Goal: Transaction & Acquisition: Purchase product/service

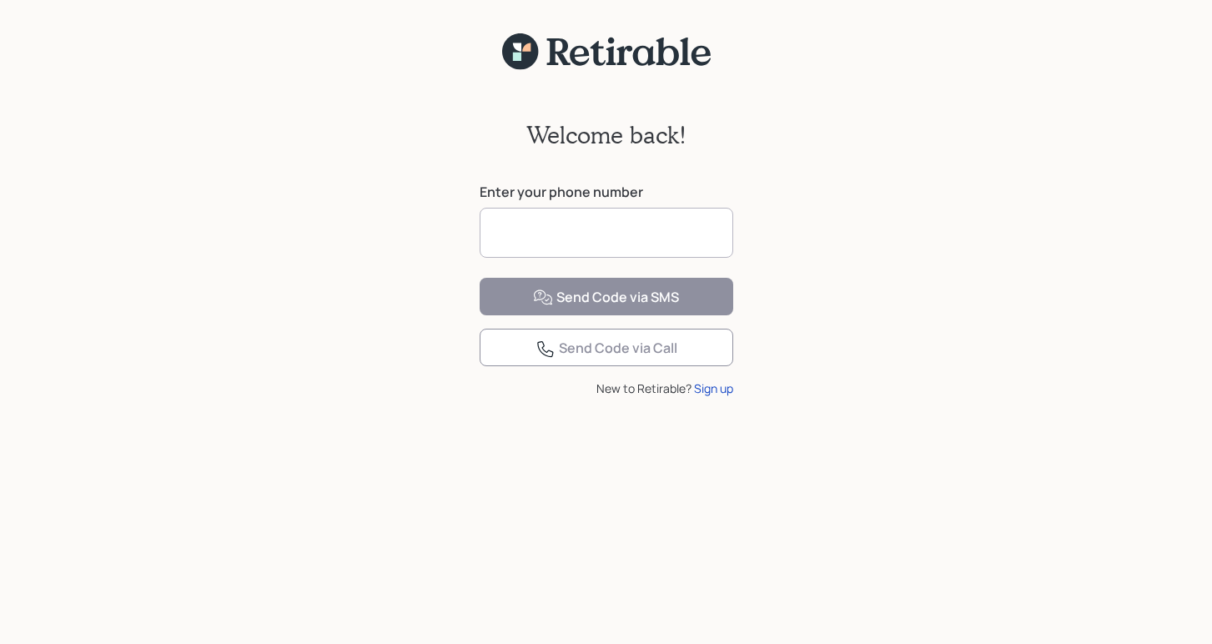
click at [614, 241] on input at bounding box center [607, 233] width 254 height 50
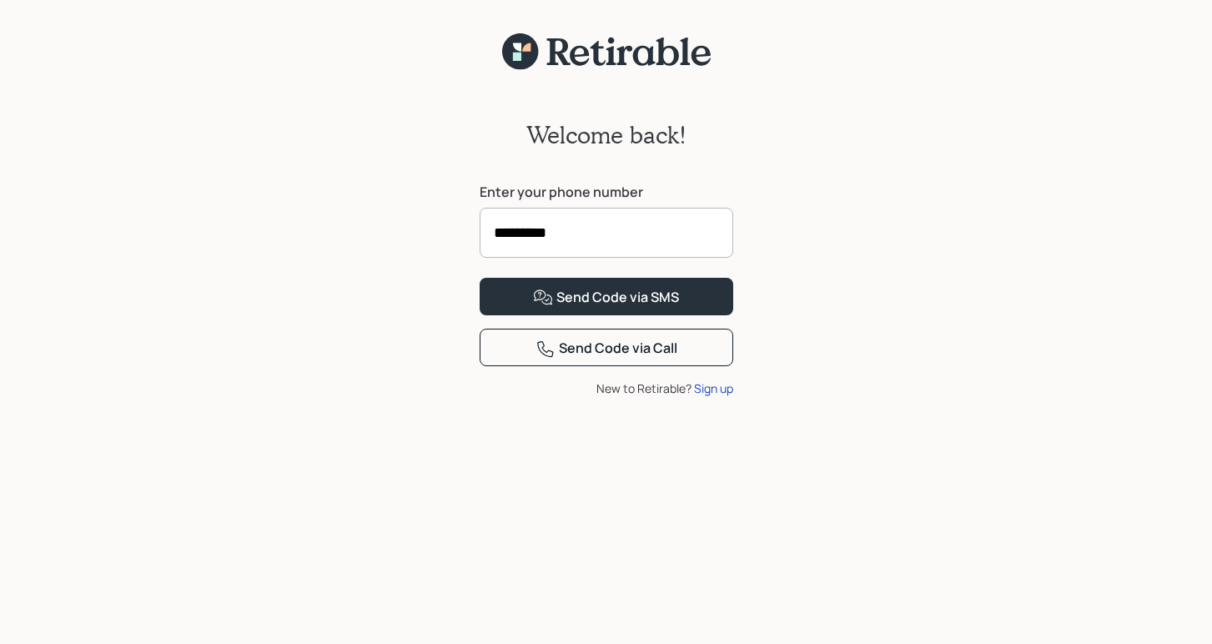
type input "**********"
click at [565, 308] on div "Send Code via SMS" at bounding box center [606, 298] width 146 height 20
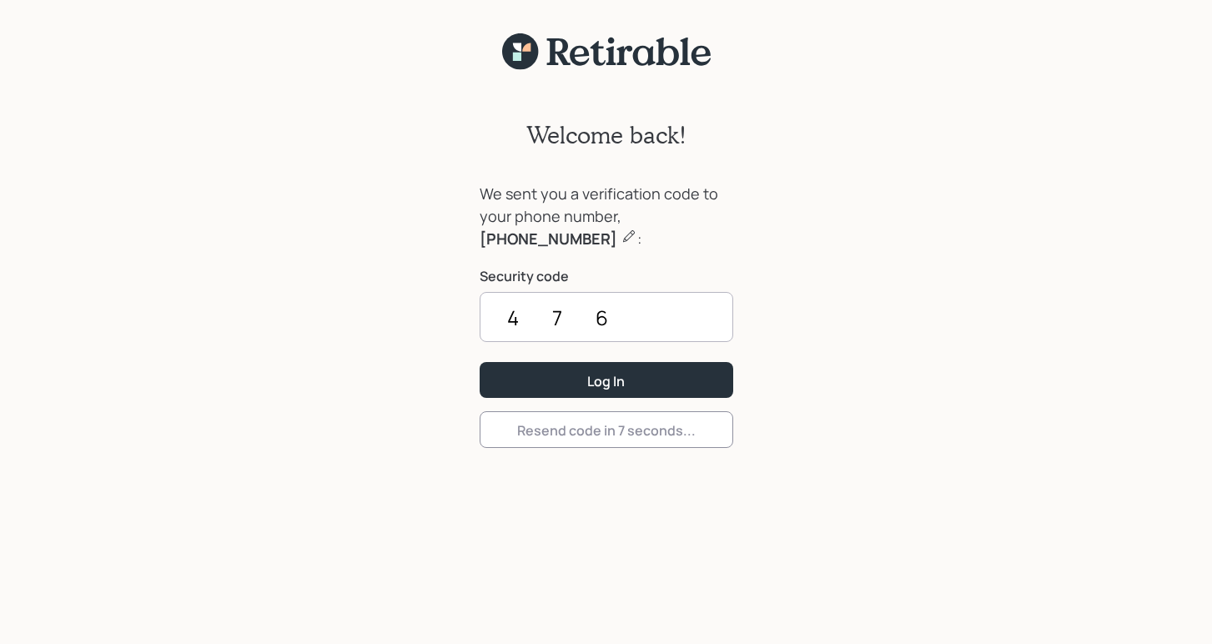
type input "4760"
click at [606, 380] on button "Log In" at bounding box center [607, 380] width 254 height 36
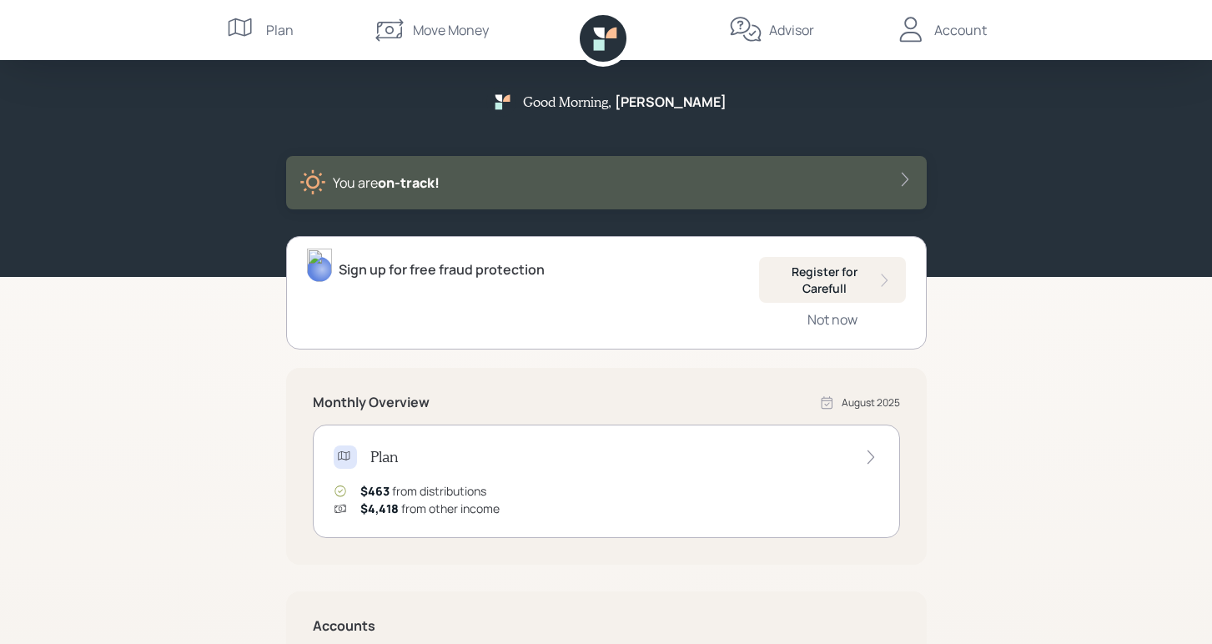
click at [451, 36] on div "Move Money" at bounding box center [451, 30] width 76 height 20
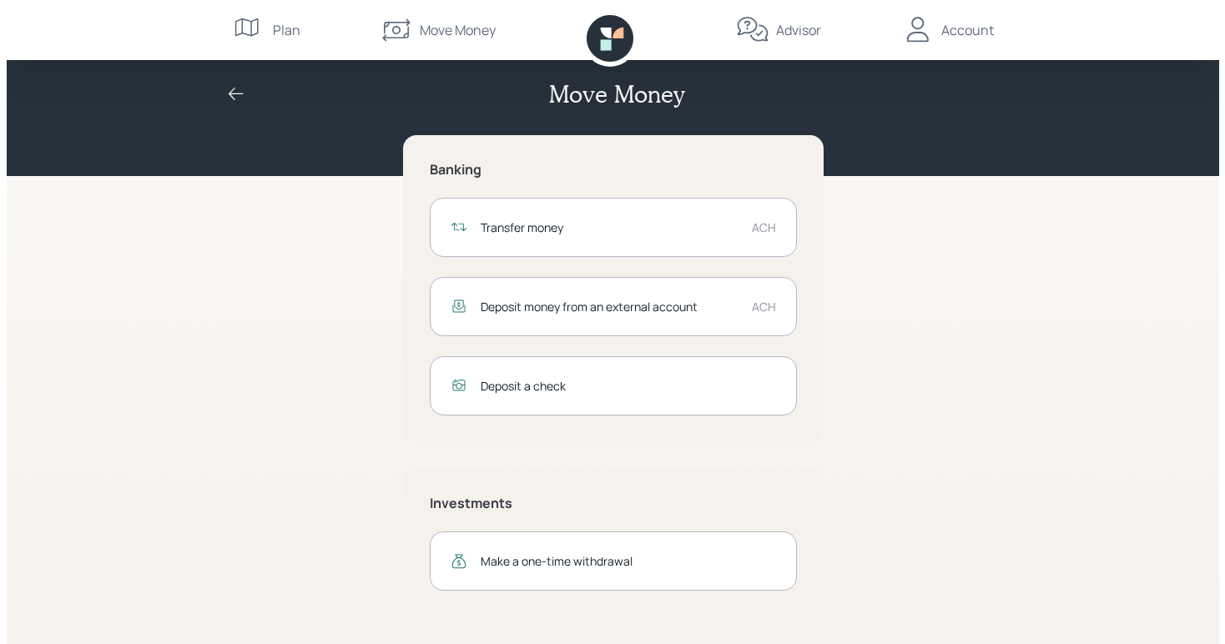
scroll to position [6, 0]
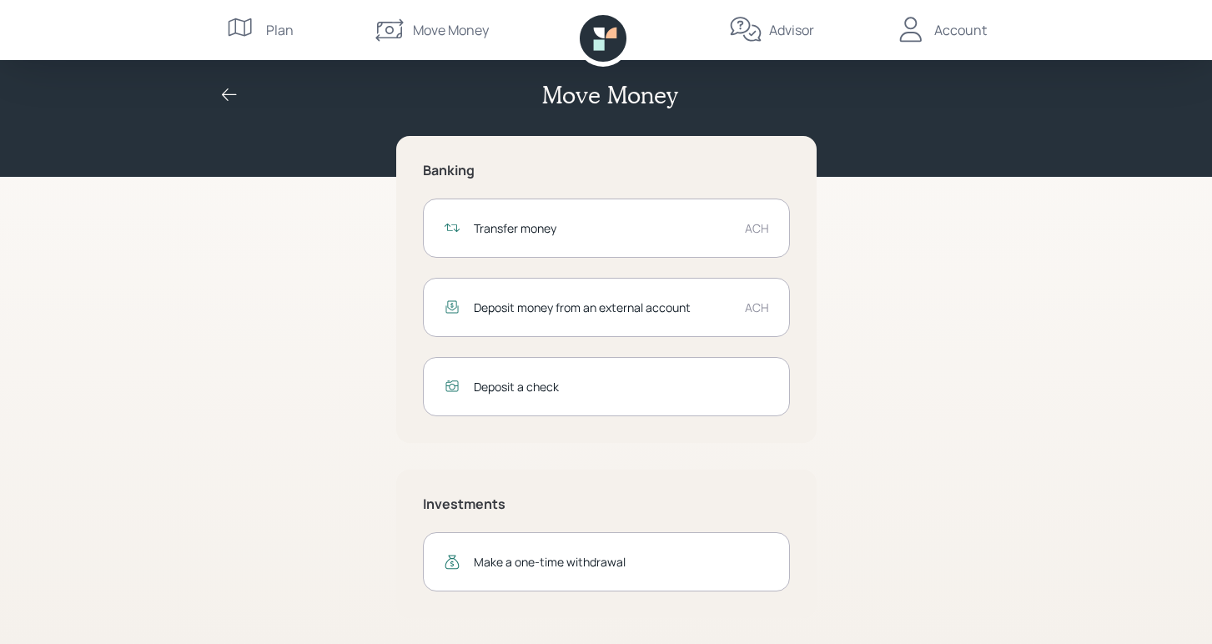
click at [595, 231] on div "Transfer money" at bounding box center [603, 228] width 258 height 18
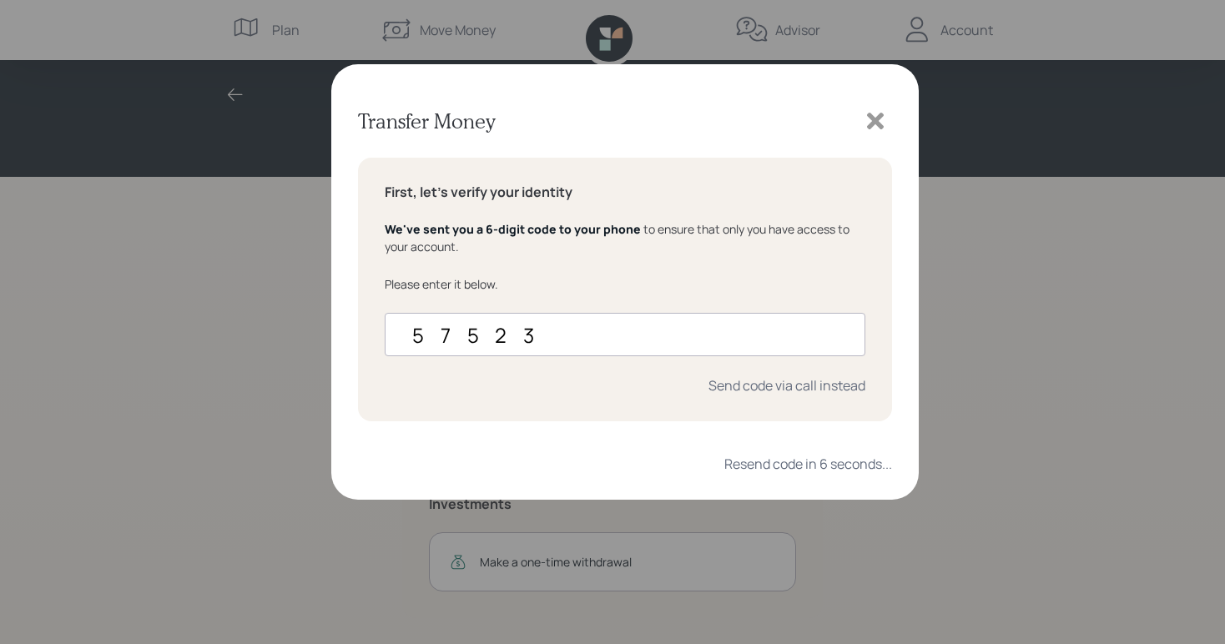
type input "575232"
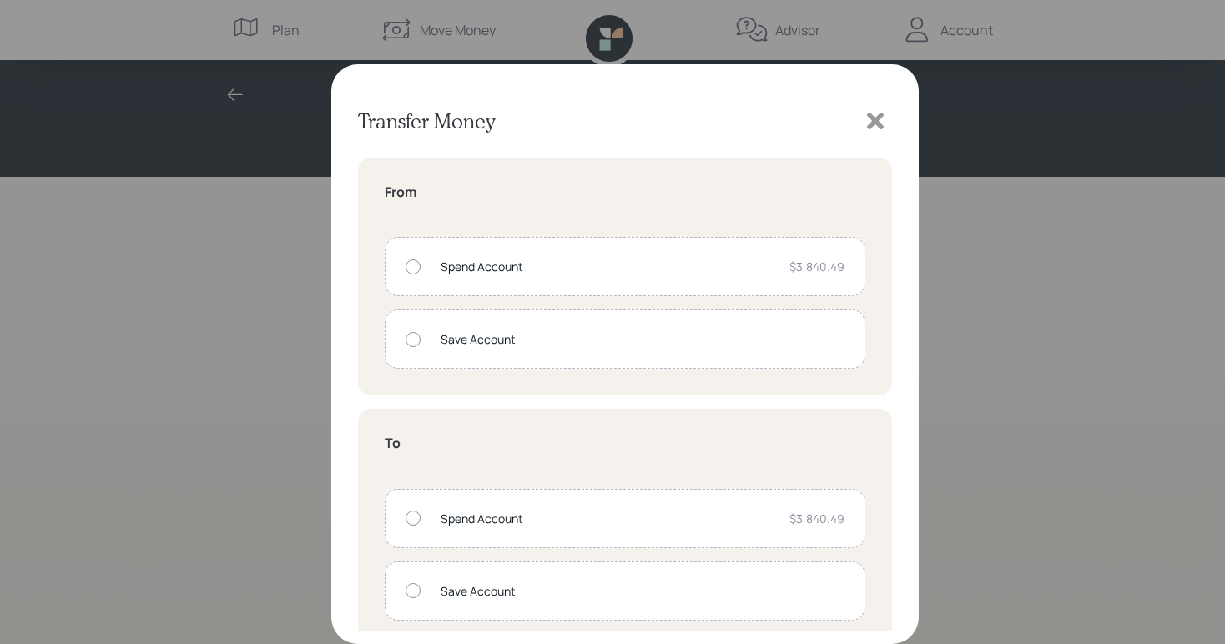
scroll to position [0, 0]
click at [415, 267] on div at bounding box center [412, 266] width 15 height 15
radio input "true"
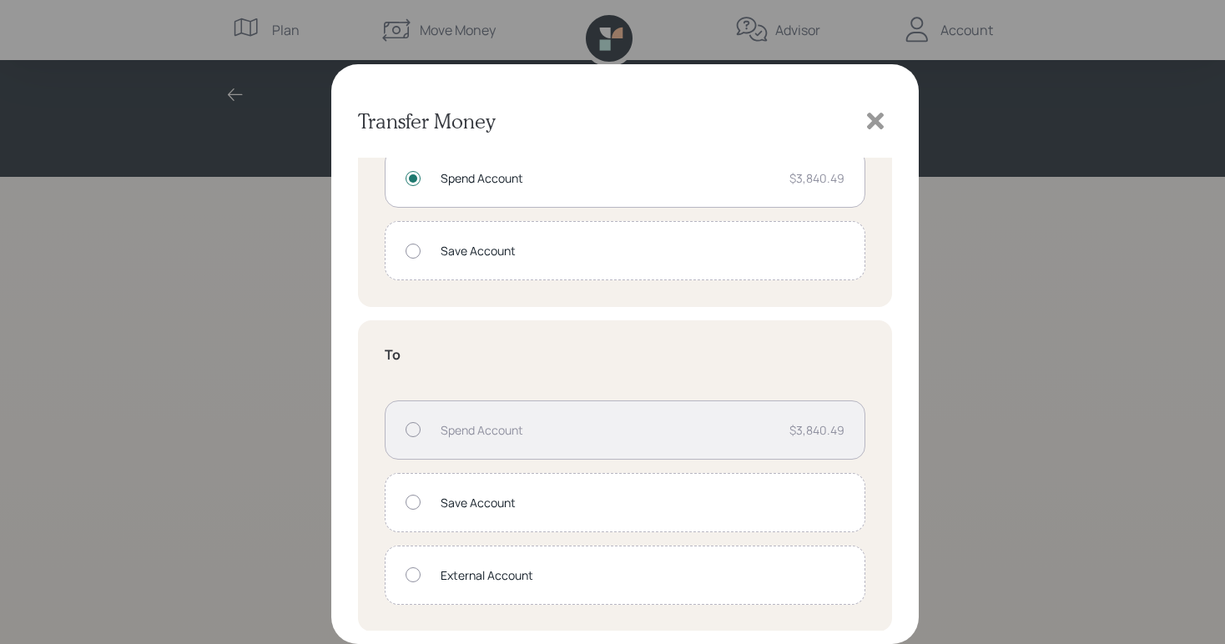
scroll to position [88, 0]
click at [412, 573] on div at bounding box center [412, 574] width 15 height 15
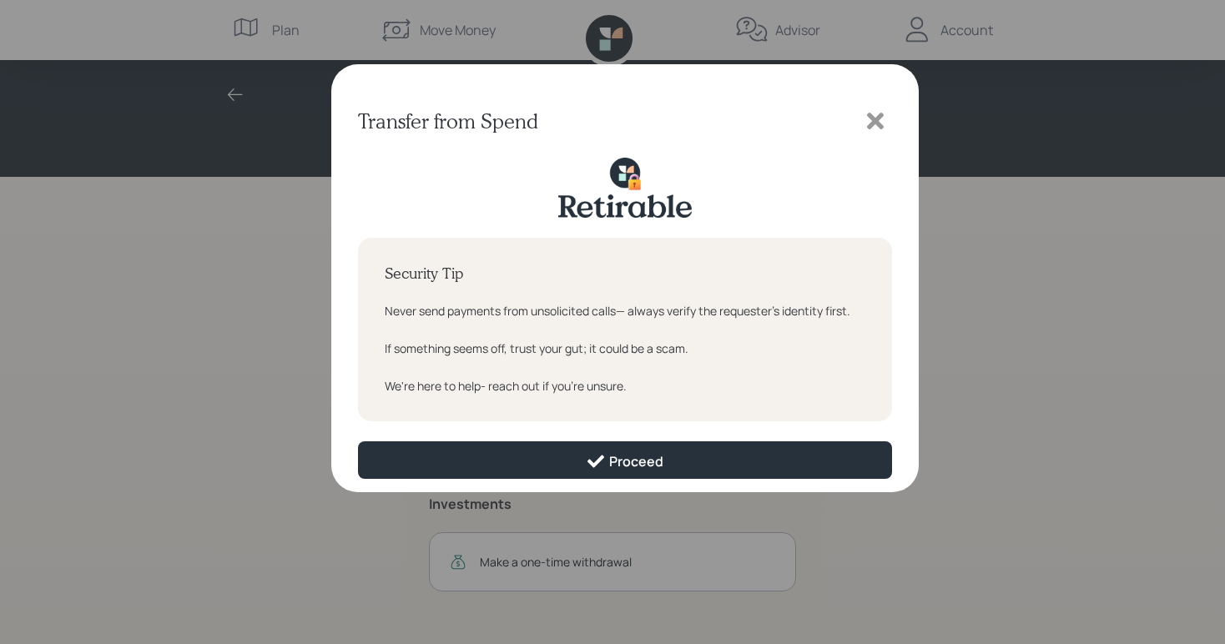
scroll to position [0, 0]
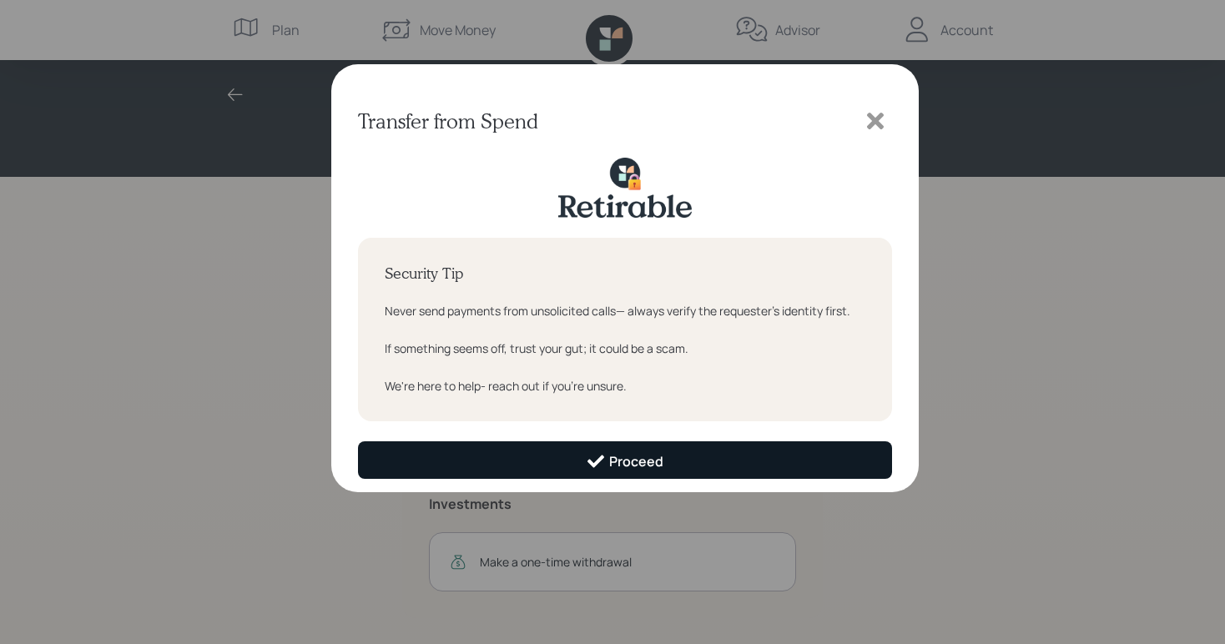
click at [495, 450] on button "Proceed" at bounding box center [625, 460] width 534 height 38
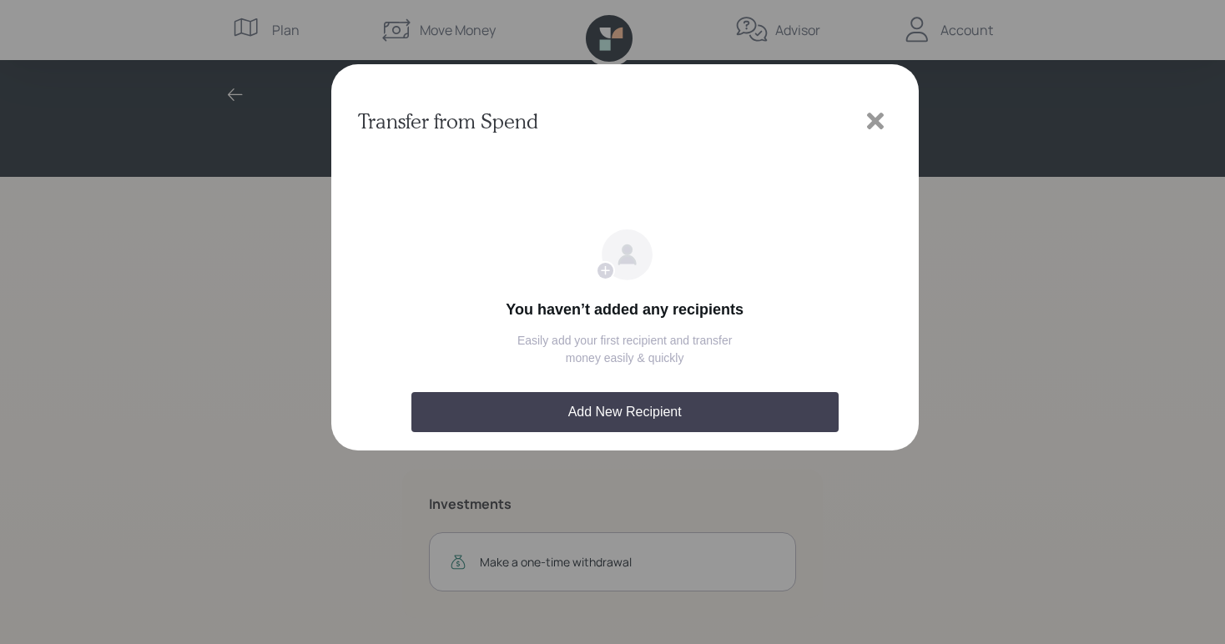
click at [872, 123] on icon at bounding box center [875, 121] width 17 height 17
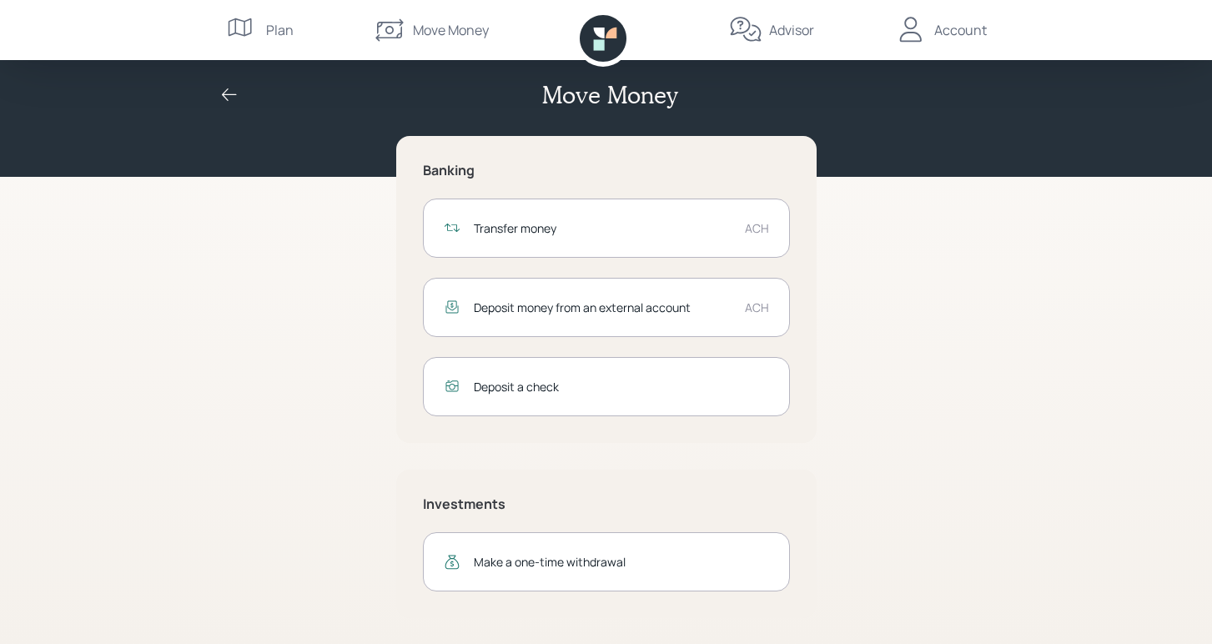
click at [707, 239] on div "Transfer money ACH" at bounding box center [606, 228] width 367 height 59
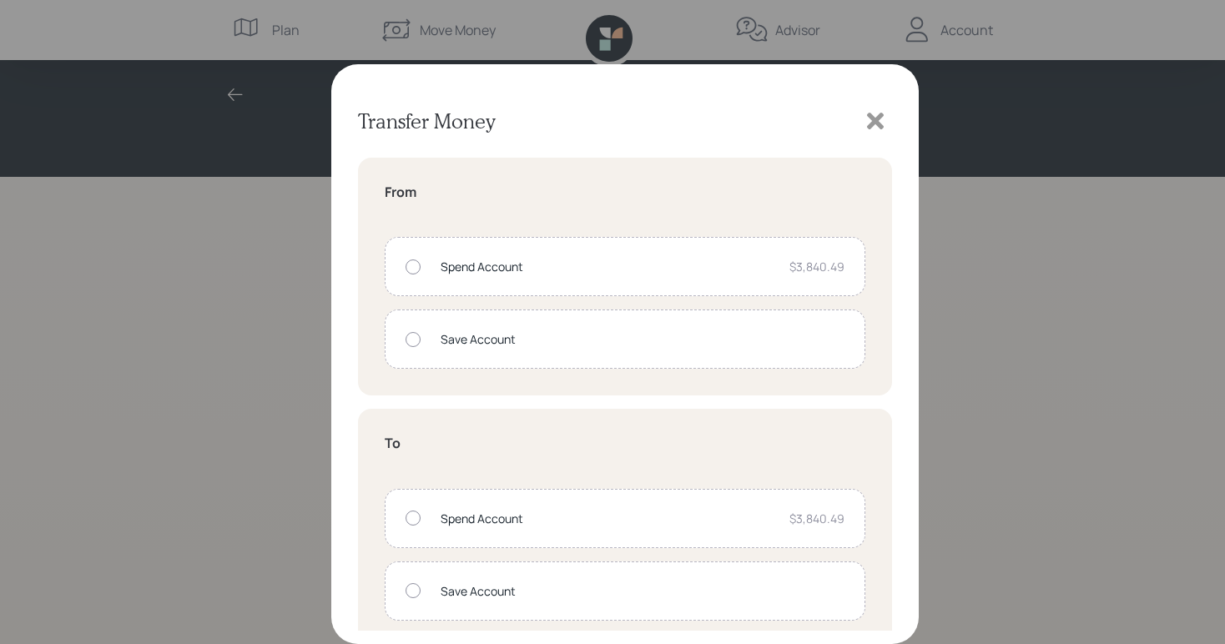
click at [413, 263] on div at bounding box center [412, 266] width 15 height 15
radio input "true"
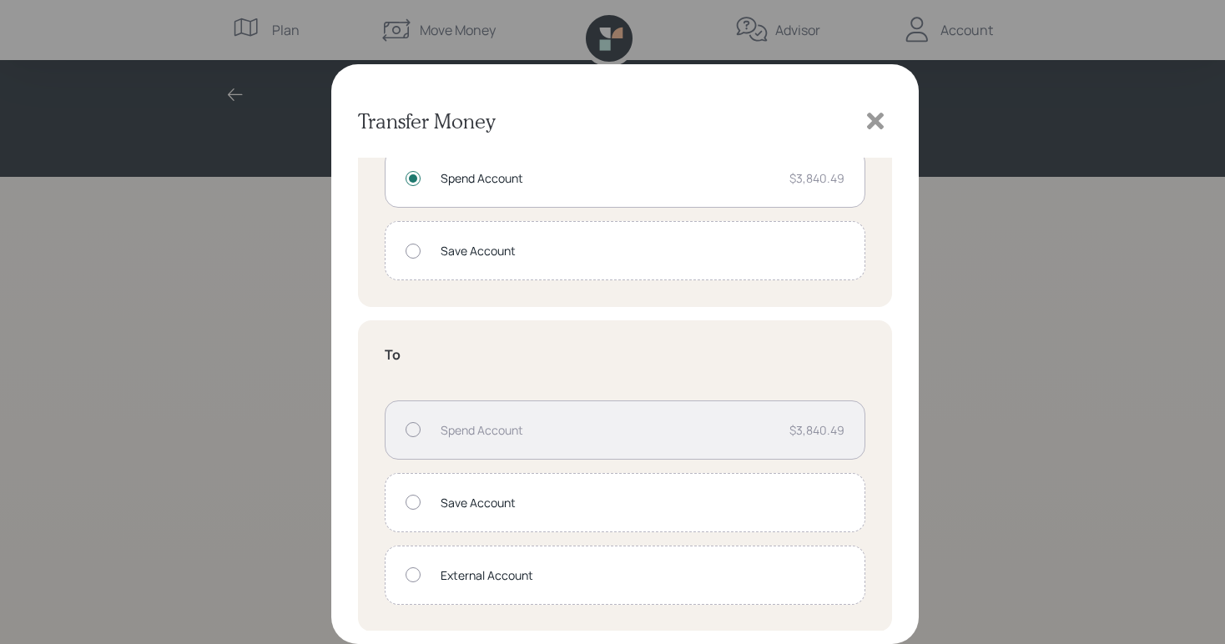
scroll to position [88, 0]
click at [410, 581] on div at bounding box center [412, 574] width 15 height 15
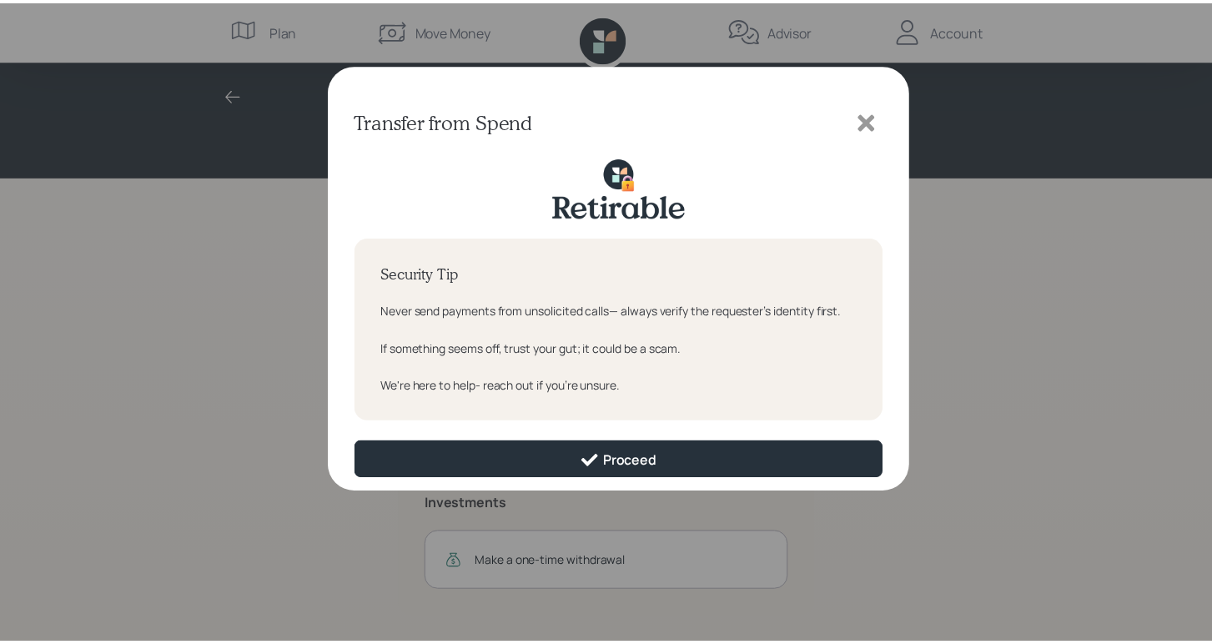
scroll to position [0, 0]
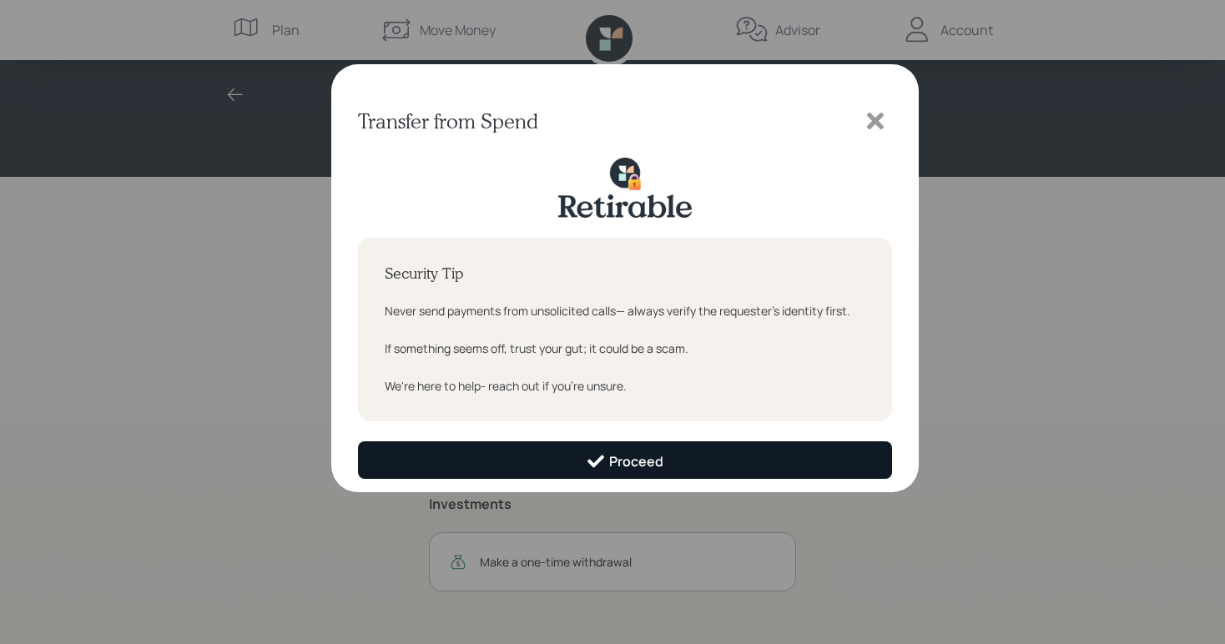
click at [501, 471] on button "Proceed" at bounding box center [625, 460] width 534 height 38
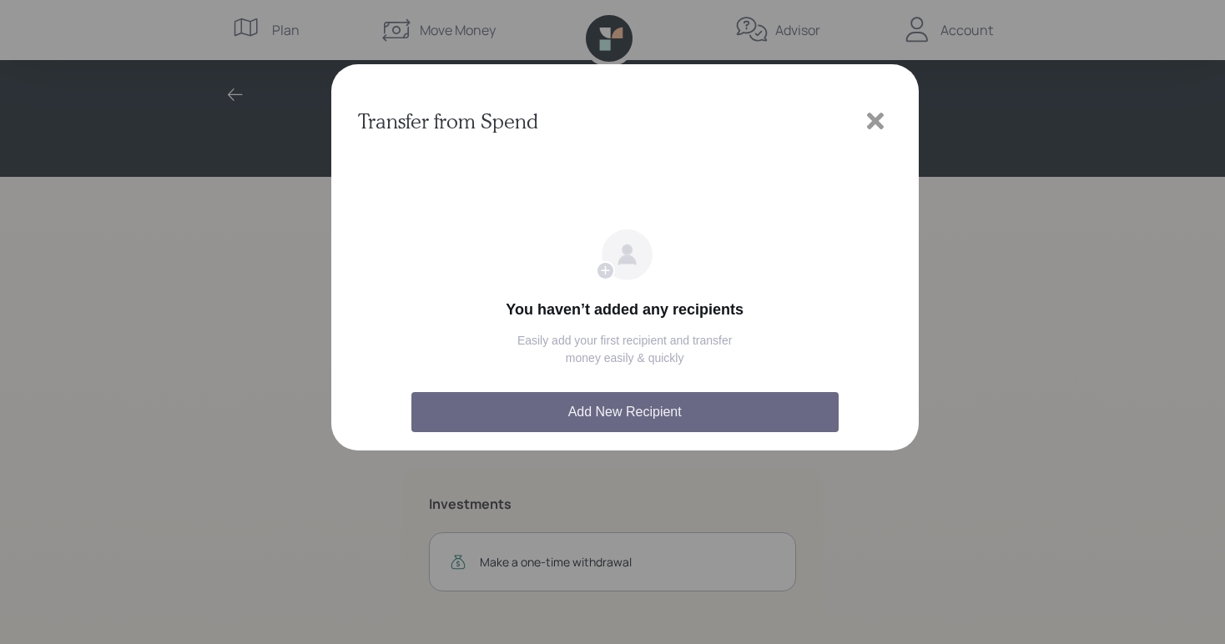
click at [539, 428] on button "Add New Recipient" at bounding box center [624, 412] width 427 height 40
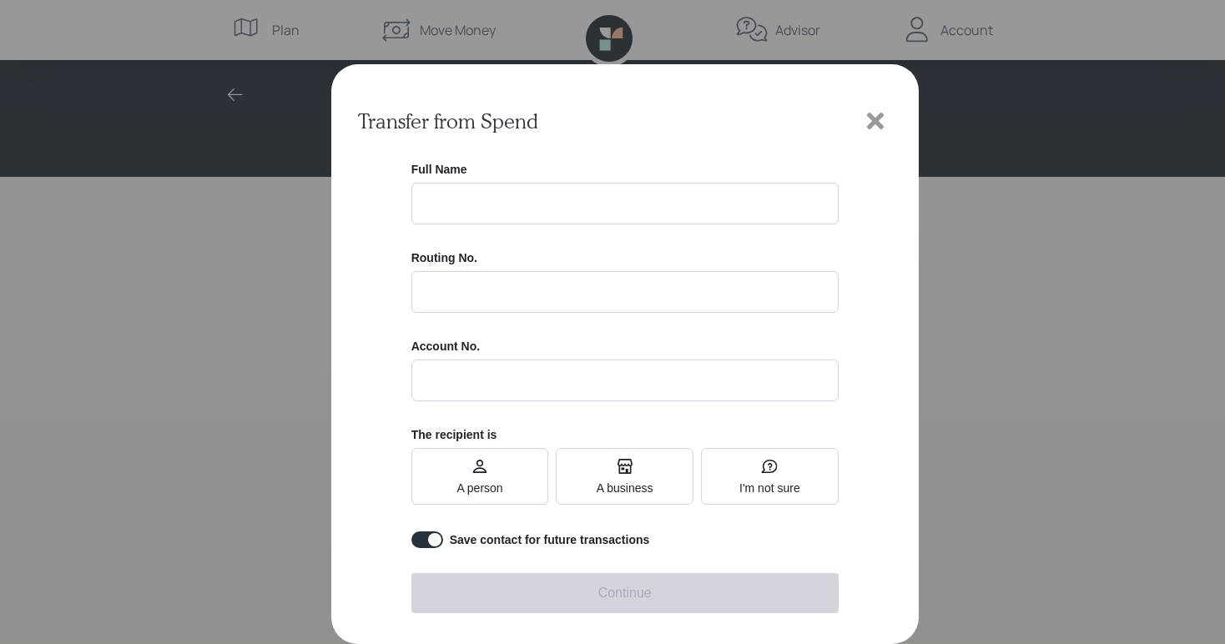
click at [875, 121] on icon at bounding box center [875, 121] width 17 height 17
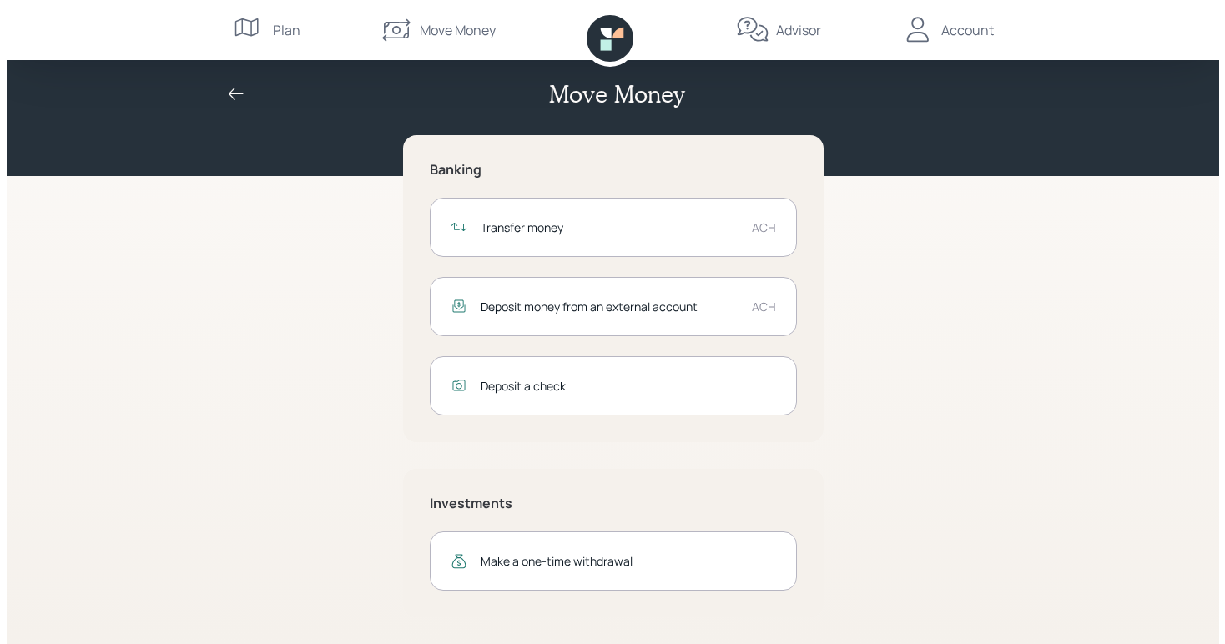
scroll to position [6, 0]
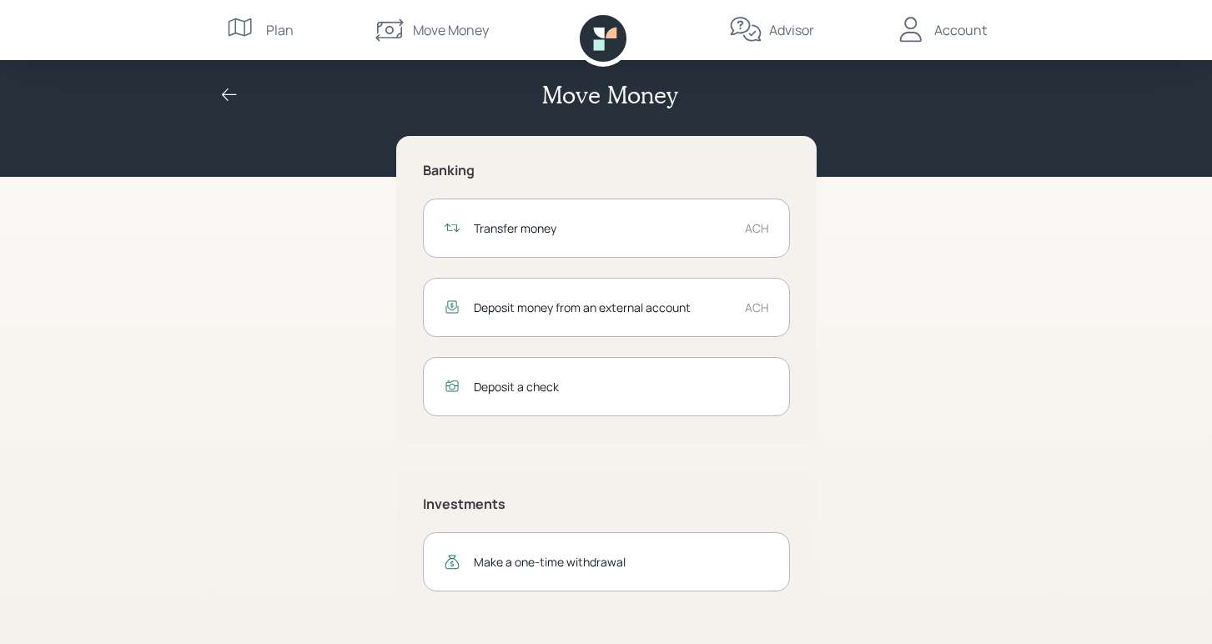
click at [571, 228] on div "Transfer money" at bounding box center [603, 228] width 258 height 18
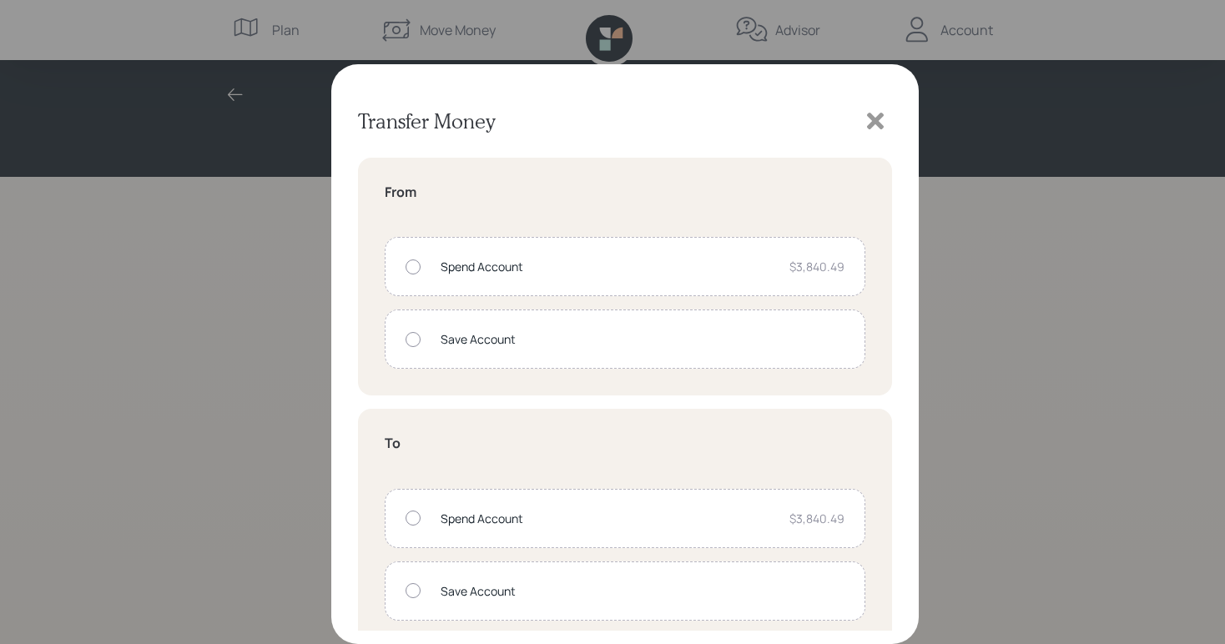
click at [413, 281] on div "Spend Account $3,840.49" at bounding box center [625, 266] width 480 height 59
radio input "true"
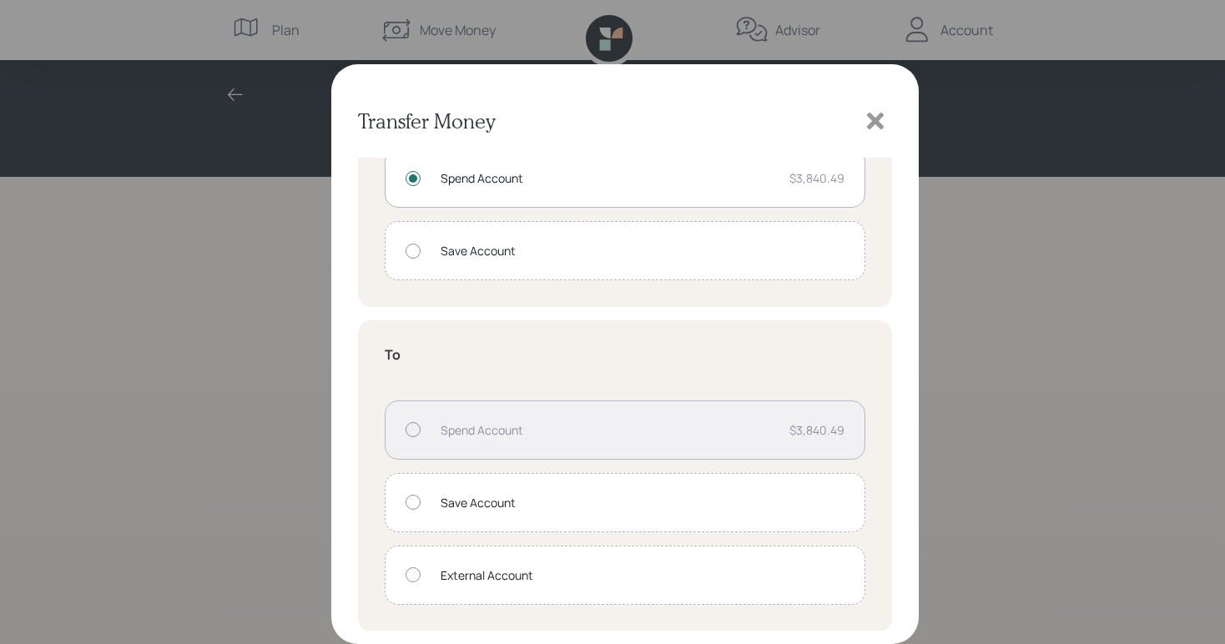
scroll to position [88, 0]
click at [410, 575] on div at bounding box center [412, 574] width 15 height 15
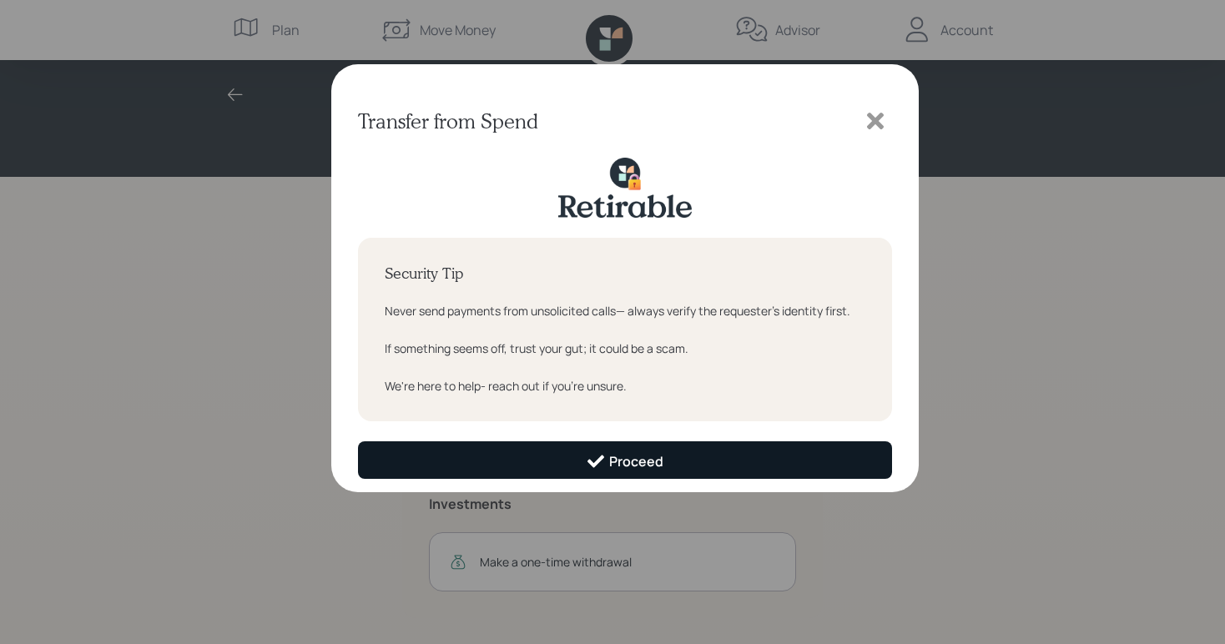
click at [414, 464] on button "Proceed" at bounding box center [625, 460] width 534 height 38
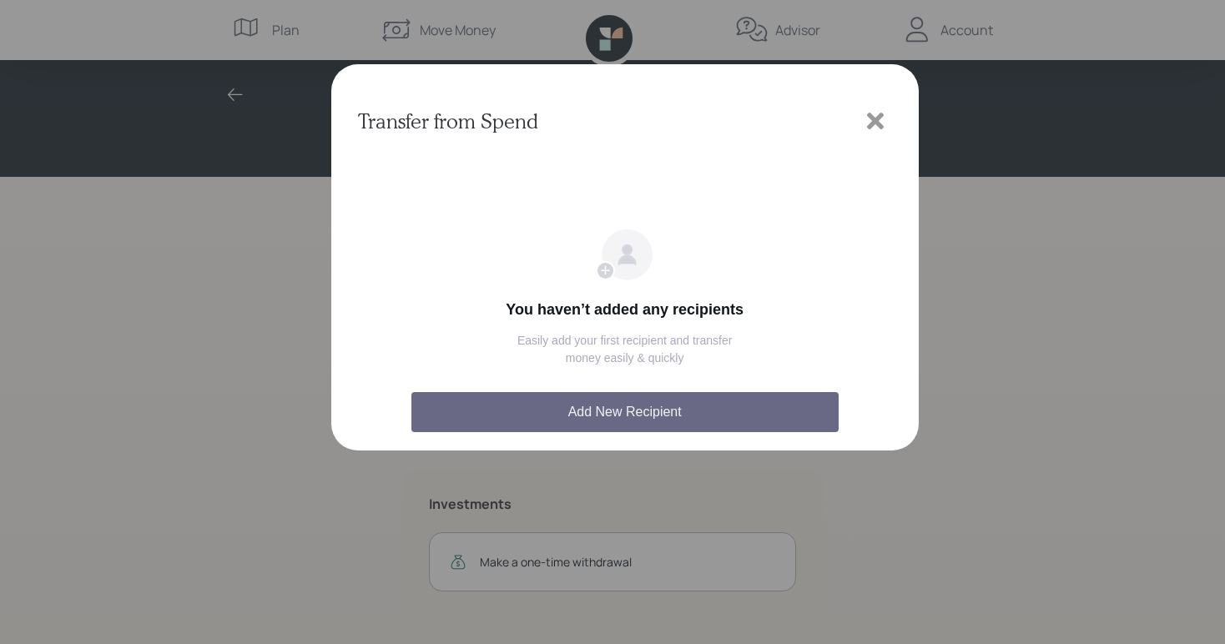
click at [475, 430] on button "Add New Recipient" at bounding box center [624, 412] width 427 height 40
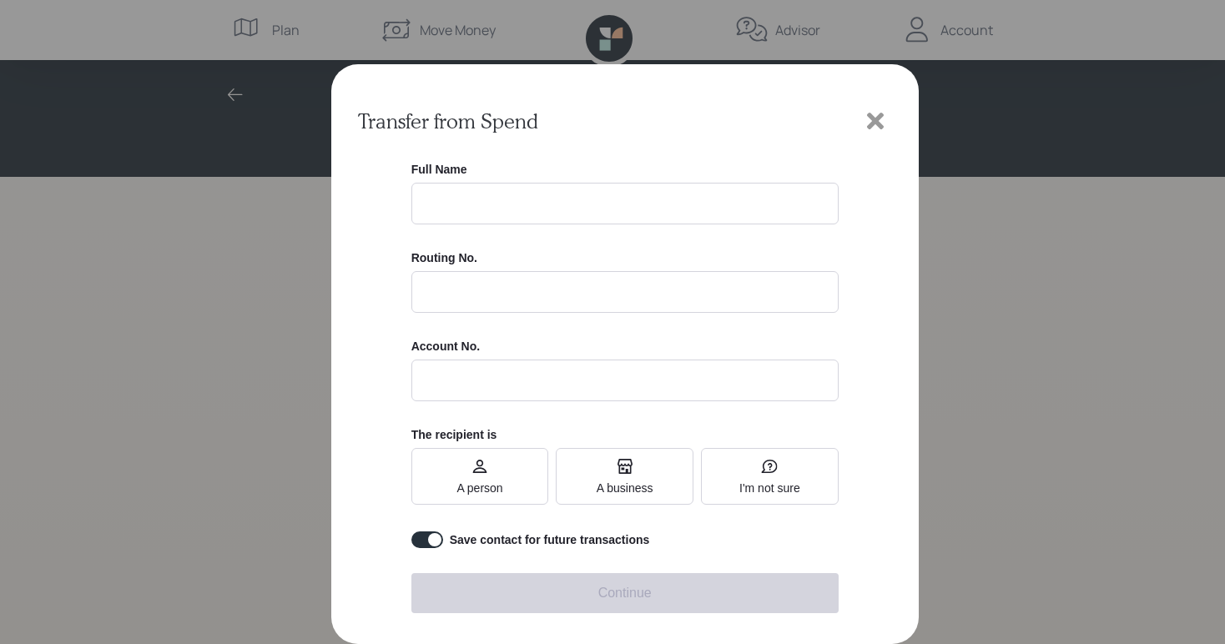
click at [433, 546] on input "checkbox" at bounding box center [427, 539] width 32 height 17
click at [414, 544] on input "checkbox" at bounding box center [427, 539] width 32 height 17
checkbox input "true"
click at [597, 456] on label "A business" at bounding box center [625, 476] width 138 height 57
click at [596, 476] on input "A business" at bounding box center [596, 476] width 0 height 0
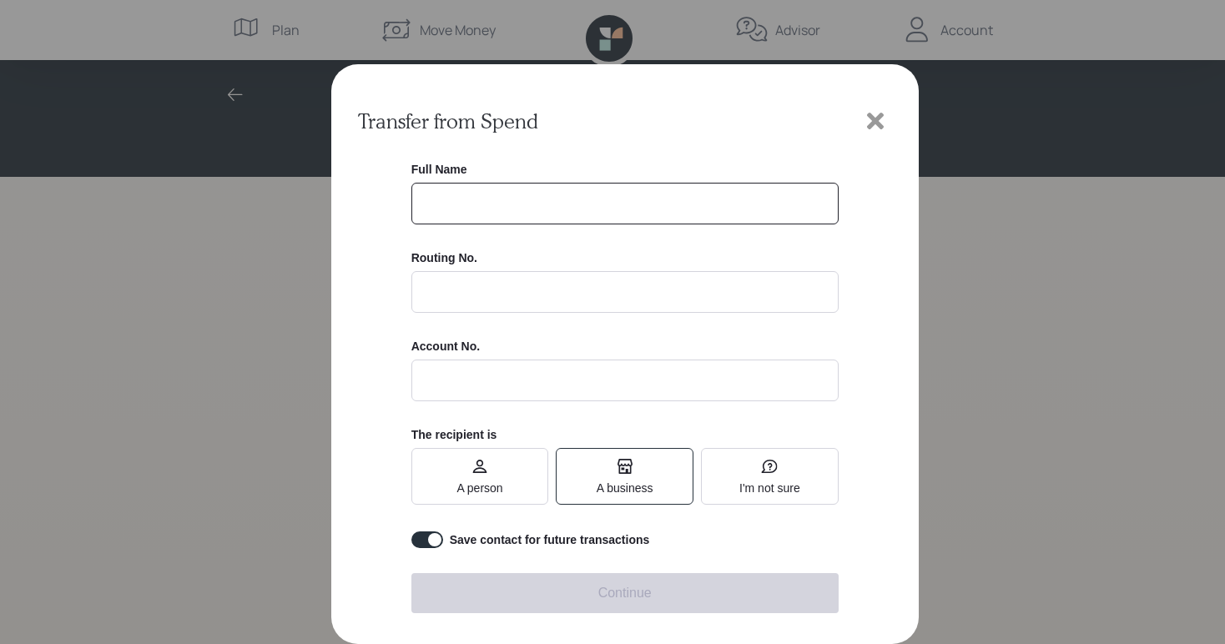
click at [556, 215] on input "text" at bounding box center [624, 204] width 427 height 42
type input "[PERSON_NAME]"
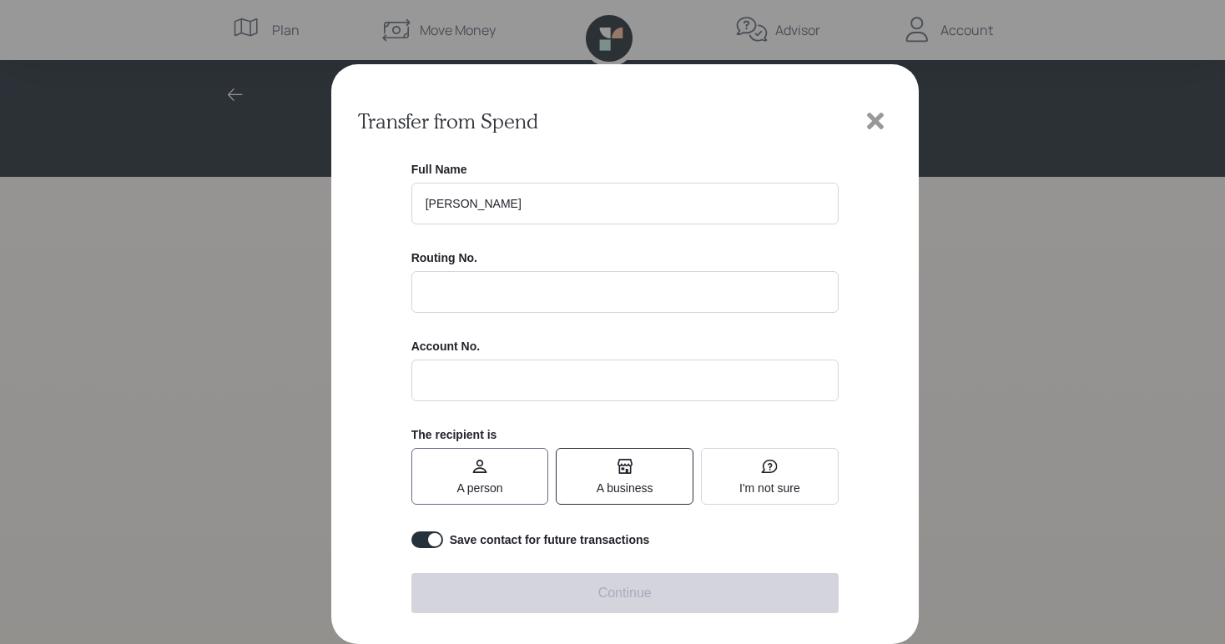
click at [440, 460] on label "A person" at bounding box center [480, 476] width 138 height 57
click at [456, 476] on input "A person" at bounding box center [456, 476] width 0 height 0
click at [483, 293] on input at bounding box center [624, 292] width 427 height 42
type input "231270353"
click at [470, 382] on input "text" at bounding box center [624, 381] width 427 height 42
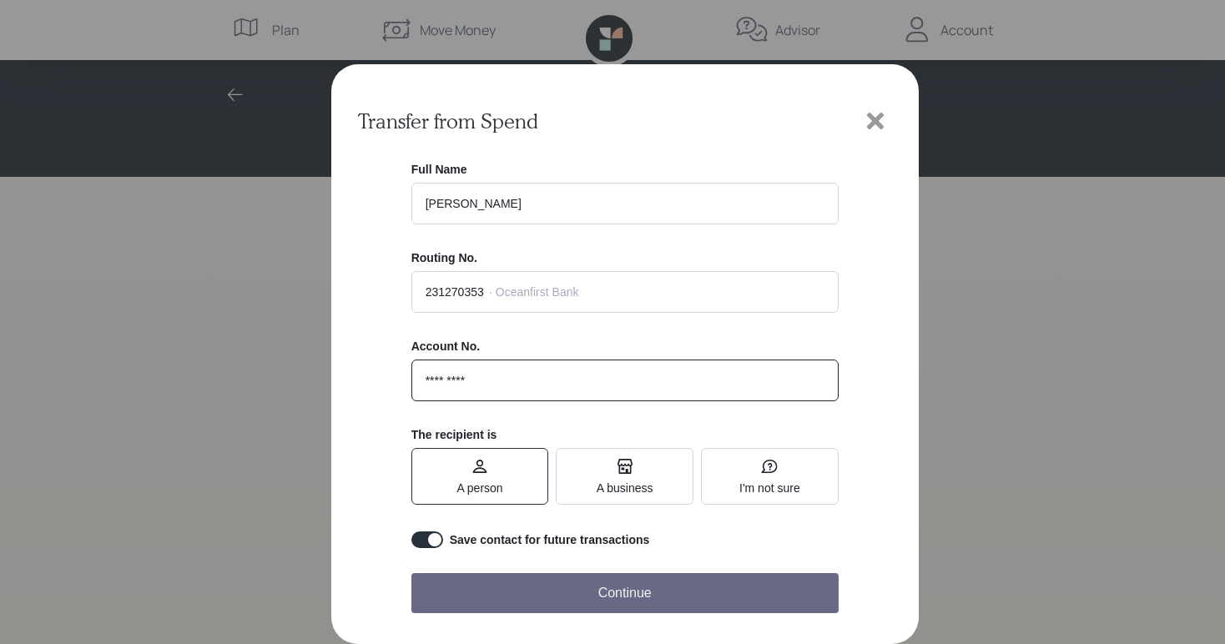
type input "*********"
click at [566, 583] on button "Continue" at bounding box center [624, 593] width 427 height 40
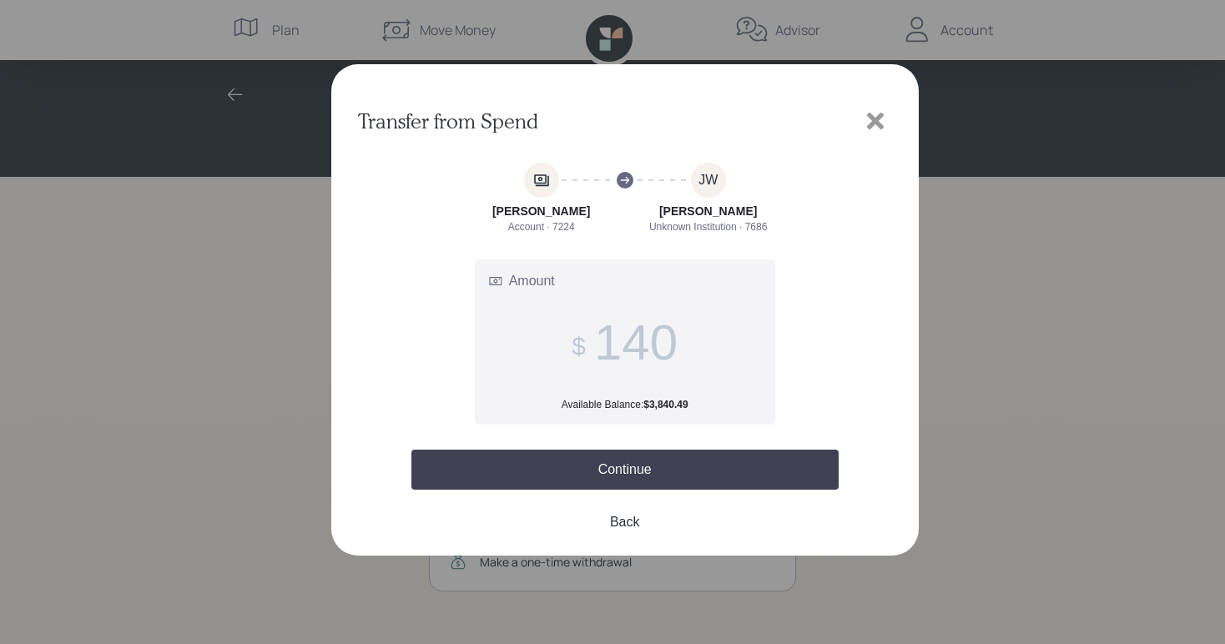
type input "1,400"
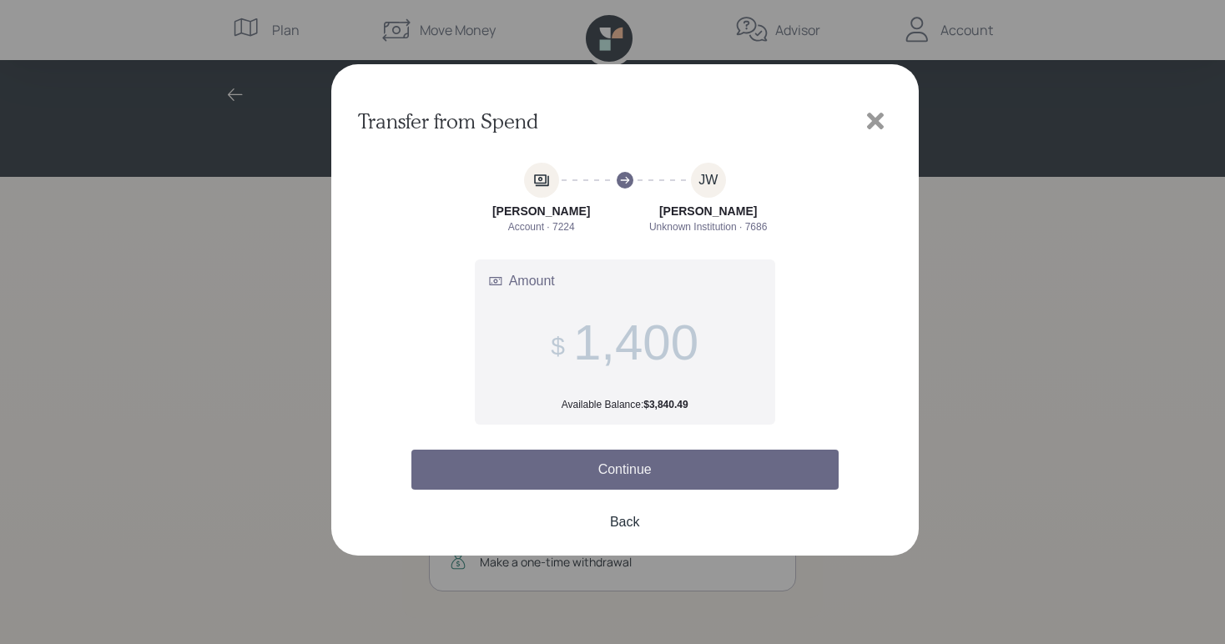
click at [649, 465] on button "Continue" at bounding box center [624, 470] width 427 height 40
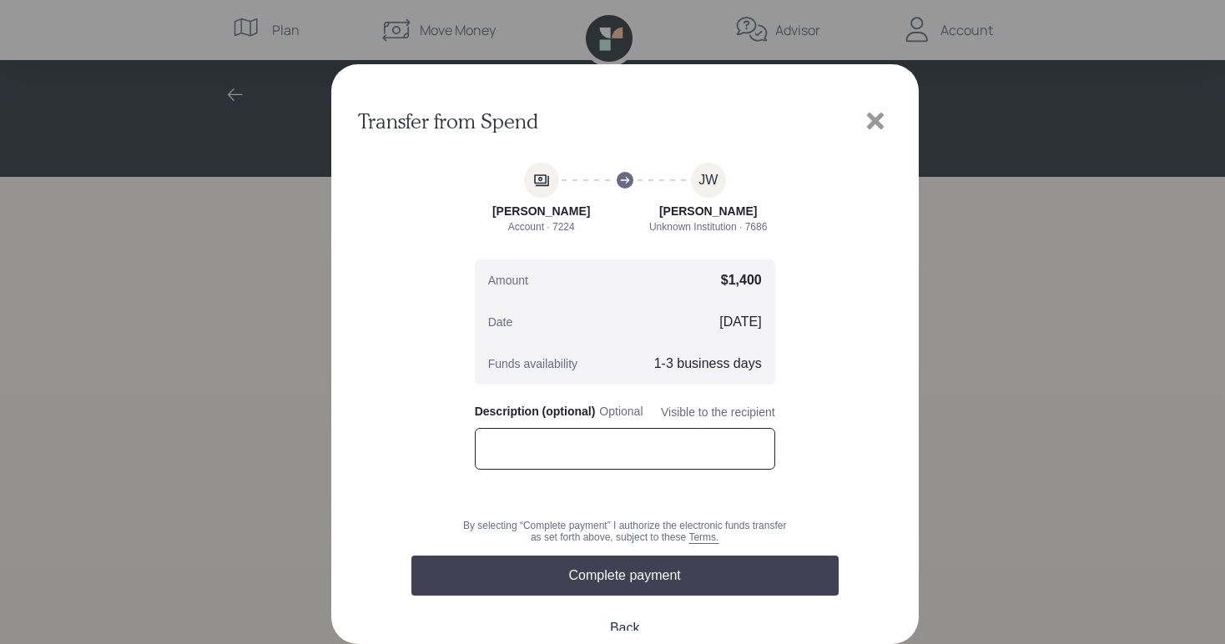
click at [648, 453] on input "text" at bounding box center [625, 449] width 300 height 42
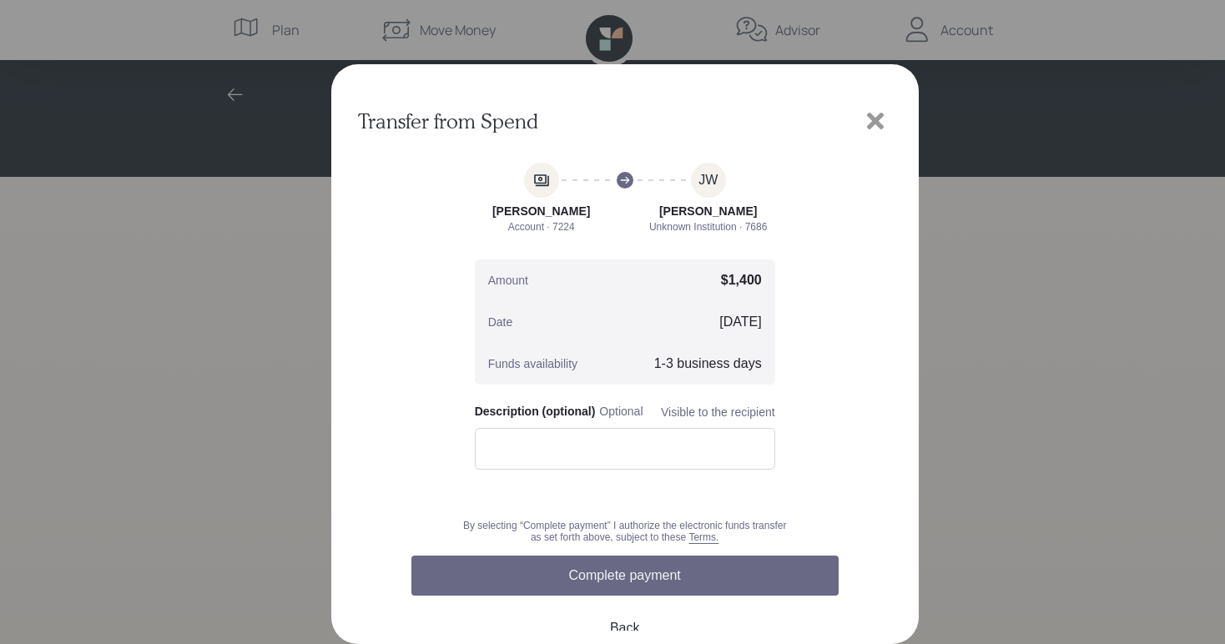
click at [621, 578] on button "Complete payment" at bounding box center [624, 576] width 427 height 40
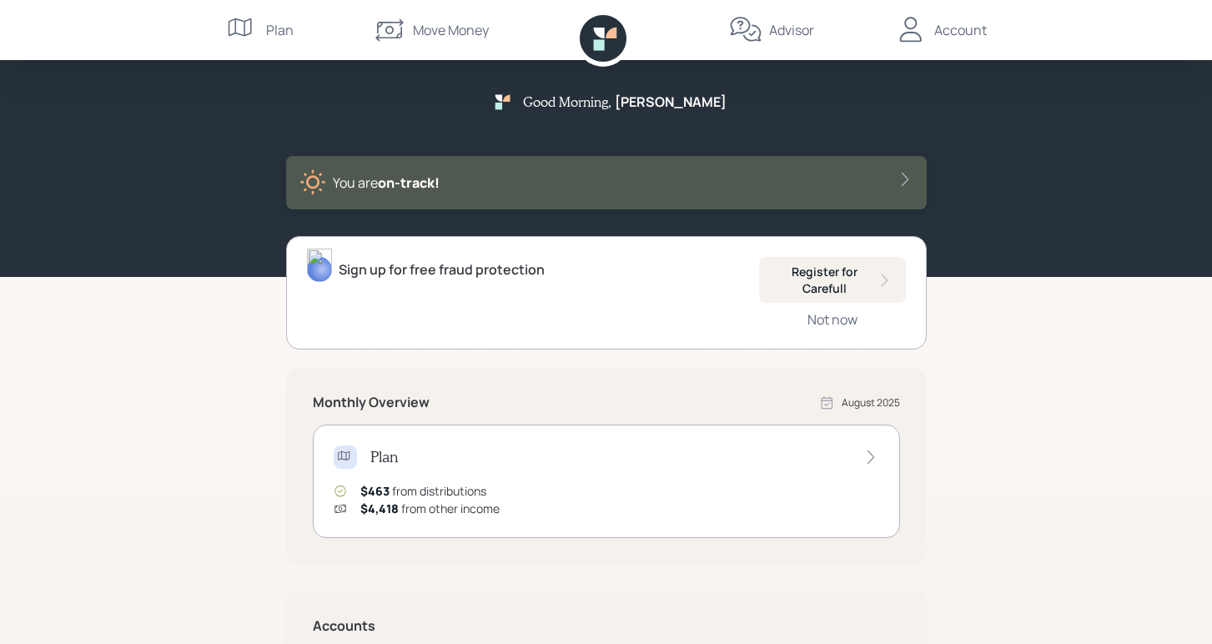
click at [968, 24] on div "Account" at bounding box center [960, 30] width 53 height 20
